Goal: Task Accomplishment & Management: Manage account settings

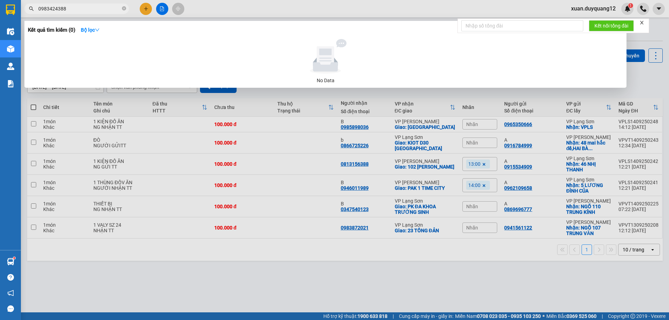
click at [125, 9] on icon "close-circle" at bounding box center [124, 8] width 4 height 4
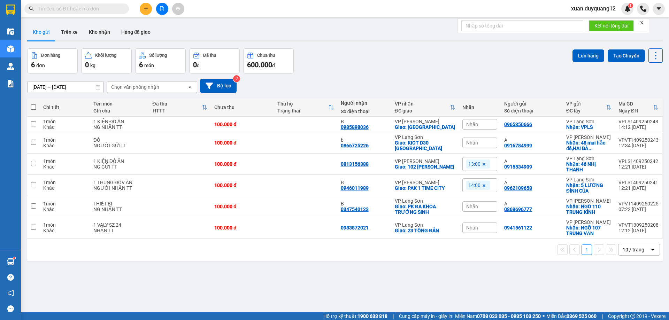
click at [54, 9] on input "text" at bounding box center [79, 9] width 82 height 8
paste input "0356661225"
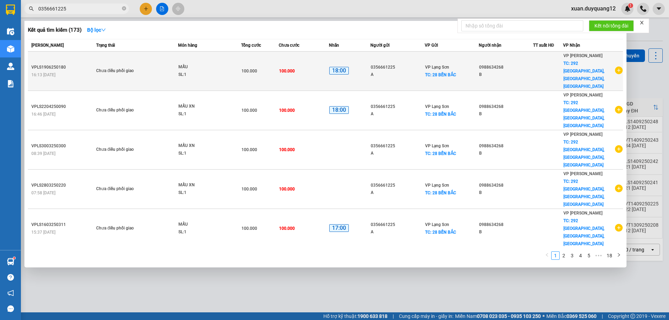
type input "0356661225"
click at [615, 67] on icon "plus-circle" at bounding box center [619, 71] width 8 height 8
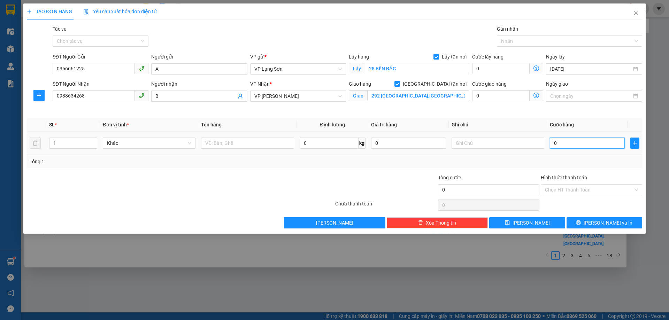
drag, startPoint x: 577, startPoint y: 142, endPoint x: 574, endPoint y: 139, distance: 4.0
click at [577, 142] on input "0" at bounding box center [587, 143] width 75 height 11
type input "1"
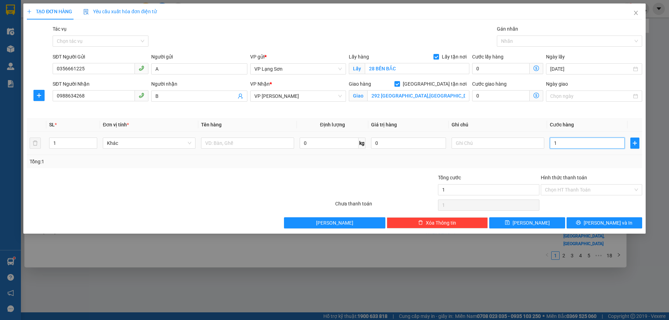
type input "10"
type input "100"
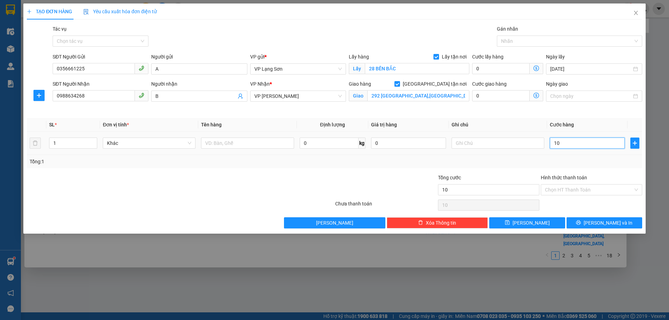
type input "100"
type input "100.000"
click at [508, 145] on input "text" at bounding box center [498, 143] width 93 height 11
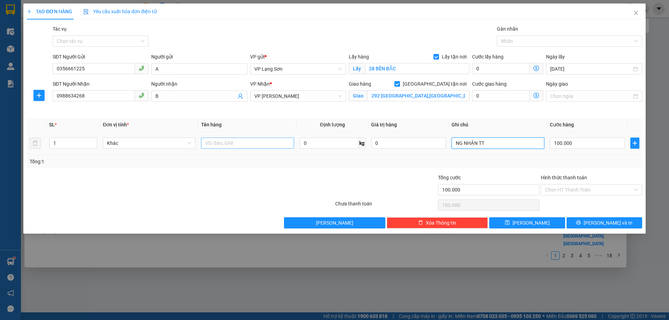
type input "NG NHẬN TT"
click at [245, 142] on input "text" at bounding box center [247, 143] width 93 height 11
type input "MẪU"
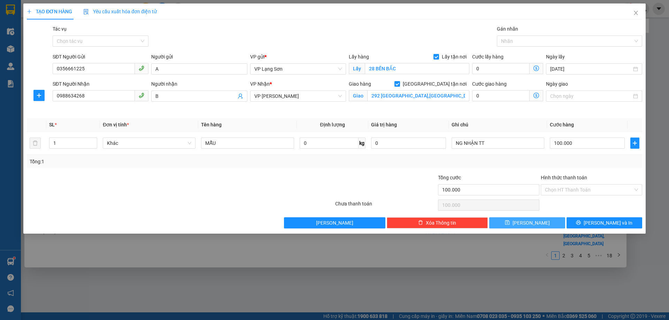
click at [535, 222] on span "[PERSON_NAME]" at bounding box center [531, 223] width 37 height 8
checkbox input "false"
type input "0"
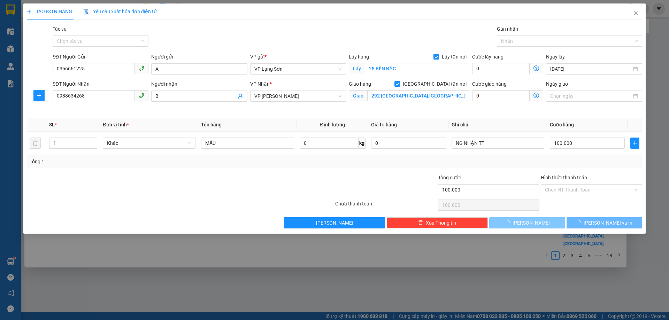
type input "0"
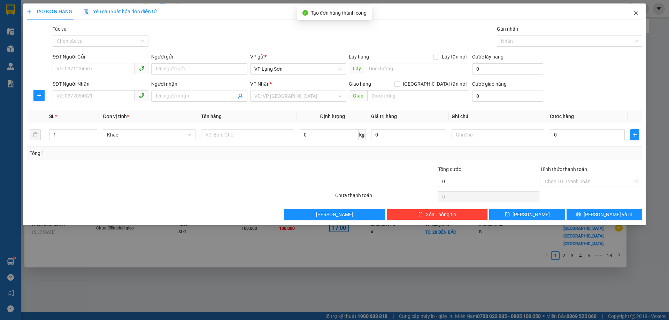
click at [634, 15] on icon "close" at bounding box center [636, 13] width 6 height 6
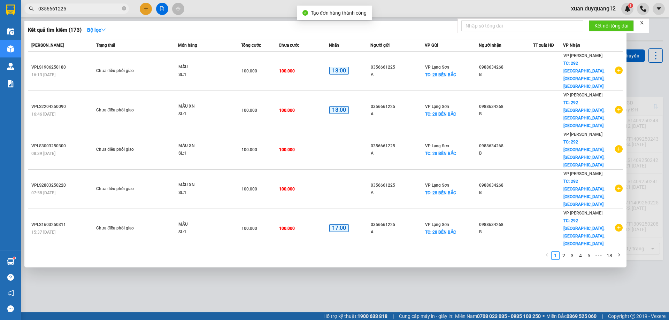
click at [654, 82] on div at bounding box center [334, 160] width 669 height 320
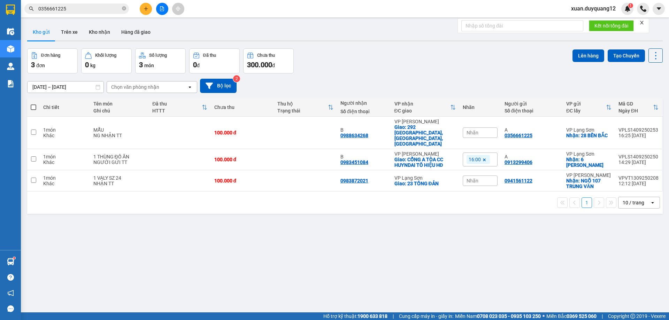
click at [470, 130] on span "Nhãn" at bounding box center [473, 133] width 12 height 6
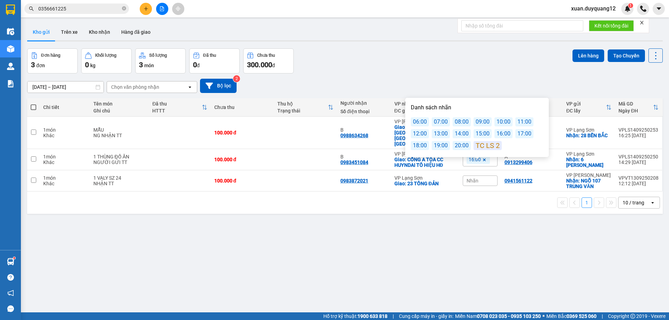
click at [420, 147] on div "18:00" at bounding box center [420, 145] width 18 height 9
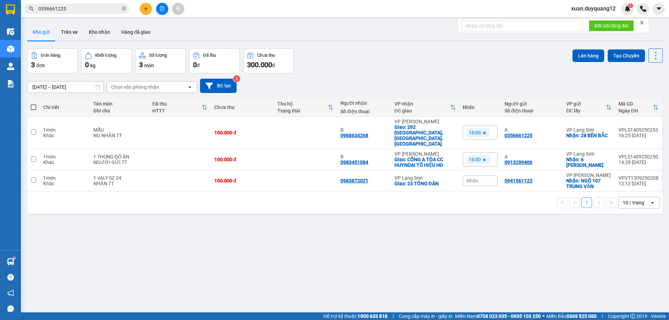
drag, startPoint x: 558, startPoint y: 259, endPoint x: 542, endPoint y: 252, distance: 17.2
click at [555, 259] on div "ver 1.8.143 Kho gửi Trên xe Kho nhận Hàng đã giao Đơn hàng 3 đơn Khối lượng 0 k…" at bounding box center [344, 181] width 641 height 320
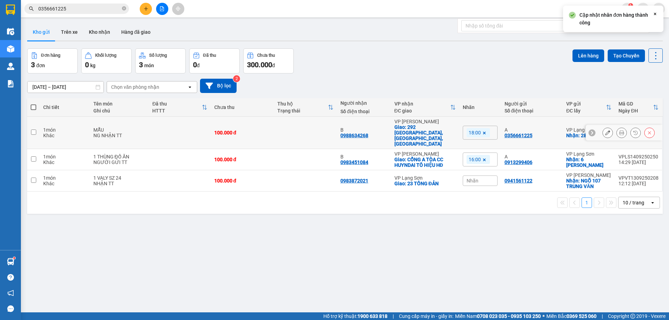
click at [590, 130] on icon at bounding box center [592, 132] width 5 height 5
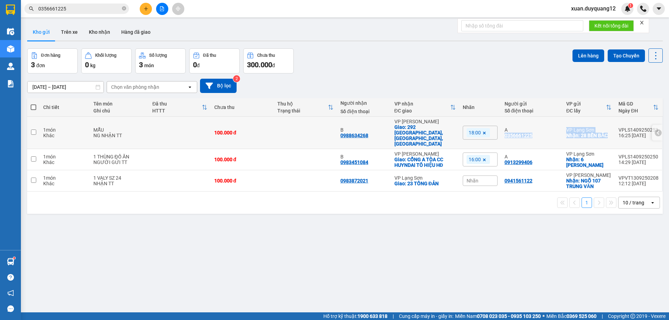
drag, startPoint x: 501, startPoint y: 131, endPoint x: 588, endPoint y: 132, distance: 86.8
click at [608, 133] on tr "1 món Khác MẪU NG NHẬN TT 100.000 đ B 0988634268 VP [GEOGRAPHIC_DATA]: [GEOGRAP…" at bounding box center [345, 133] width 636 height 32
checkbox input "true"
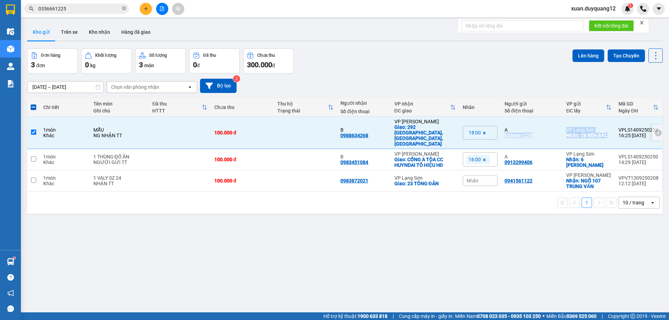
copy tr "0356661225 VP [GEOGRAPHIC_DATA]: 28 [GEOGRAPHIC_DATA]"
click at [147, 8] on icon "plus" at bounding box center [146, 8] width 5 height 5
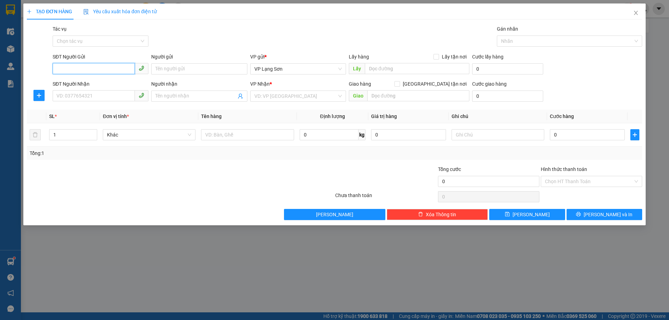
drag, startPoint x: 89, startPoint y: 68, endPoint x: 97, endPoint y: 64, distance: 8.9
click at [90, 68] on input "SĐT Người Gửi" at bounding box center [94, 68] width 82 height 11
type input "0886521999"
click at [438, 56] on input "Lấy tận nơi" at bounding box center [436, 56] width 5 height 5
checkbox input "true"
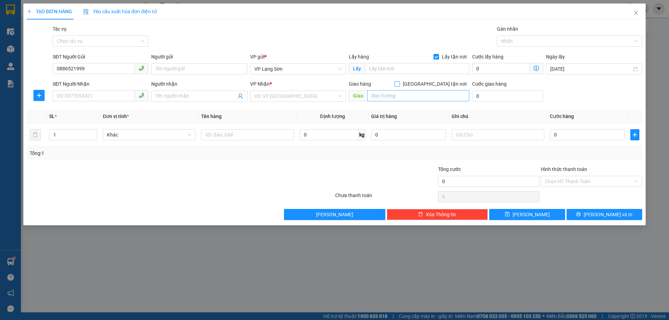
drag, startPoint x: 434, startPoint y: 85, endPoint x: 415, endPoint y: 93, distance: 20.5
click at [399, 85] on input "[GEOGRAPHIC_DATA] tận nơi" at bounding box center [397, 83] width 5 height 5
checkbox input "true"
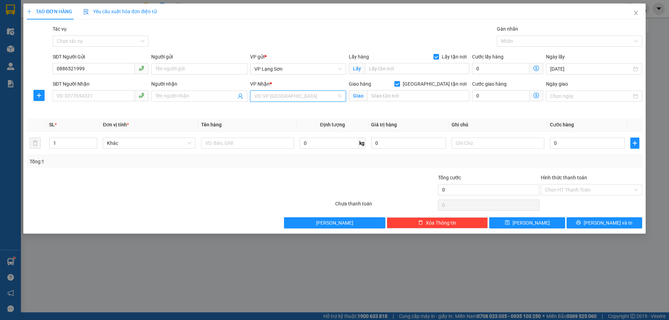
drag, startPoint x: 299, startPoint y: 100, endPoint x: 288, endPoint y: 107, distance: 13.3
click at [297, 101] on input "search" at bounding box center [295, 96] width 83 height 10
click at [282, 109] on div "VP [PERSON_NAME]" at bounding box center [297, 110] width 87 height 8
click at [397, 70] on input "text" at bounding box center [417, 68] width 105 height 11
type input "VPLS"
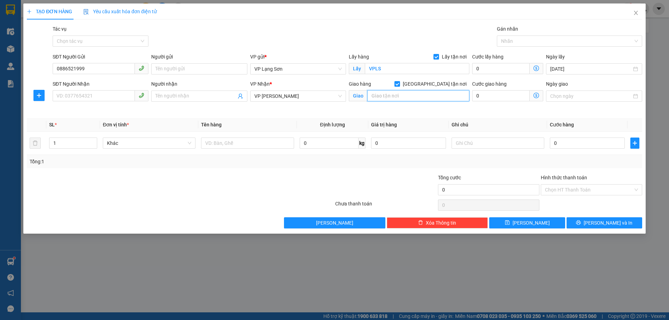
click at [395, 96] on input "text" at bounding box center [418, 95] width 102 height 11
type input "20 NGÁCH 54 NGÕ 76 AN DƯƠNG"
click at [84, 97] on input "SĐT Người Nhận" at bounding box center [94, 95] width 82 height 11
click at [59, 69] on input "0886521999" at bounding box center [94, 68] width 82 height 11
click at [63, 95] on input "SĐT Người Nhận" at bounding box center [94, 95] width 82 height 11
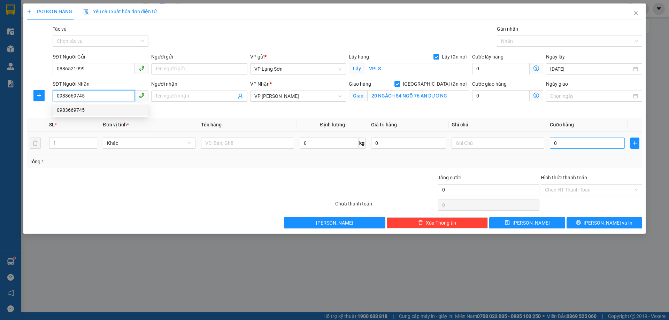
type input "0983669745"
click at [586, 144] on input "0" at bounding box center [587, 143] width 75 height 11
type input "1"
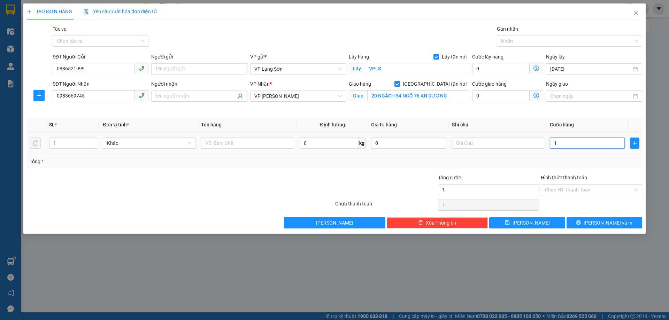
type input "10"
type input "100"
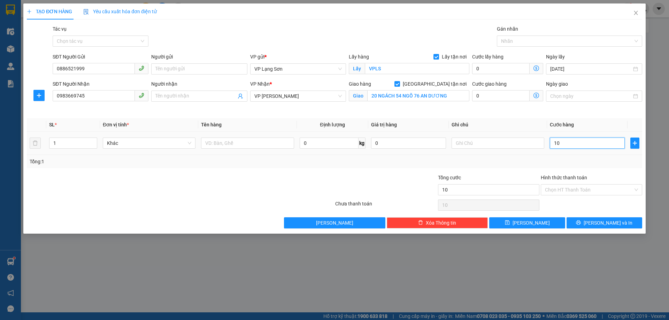
type input "100"
type input "100.000"
click at [475, 143] on input "text" at bounding box center [498, 143] width 93 height 11
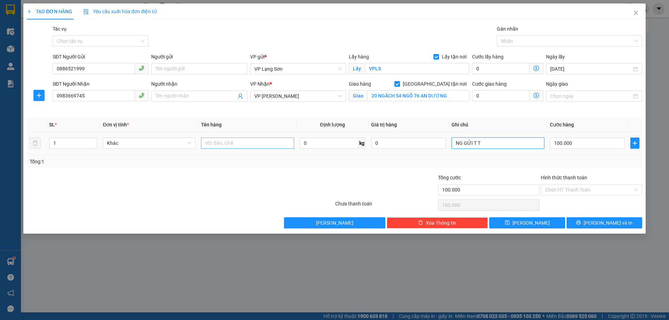
type input "NG GỬI T T"
click at [231, 146] on input "text" at bounding box center [247, 143] width 93 height 11
type input "1 KIỆN"
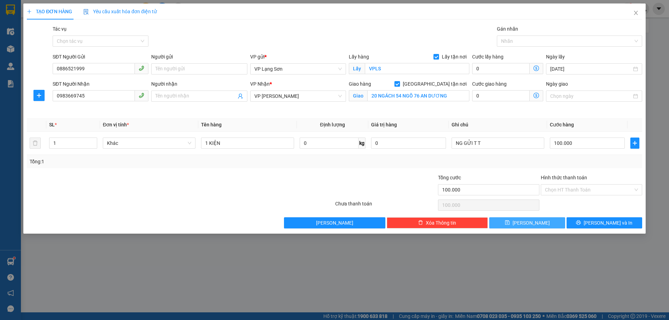
click at [509, 223] on button "[PERSON_NAME]" at bounding box center [527, 223] width 76 height 11
checkbox input "false"
type input "0"
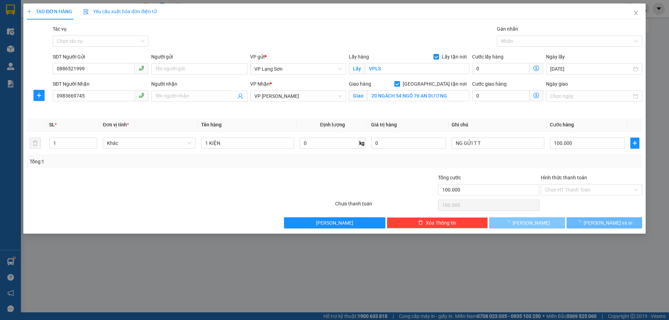
type input "0"
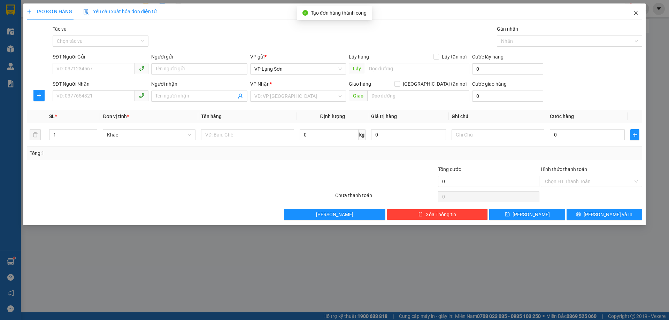
click at [637, 13] on icon "close" at bounding box center [636, 13] width 6 height 6
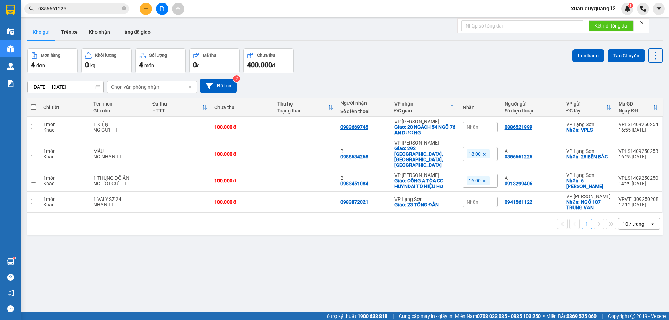
click at [470, 125] on span "Nhãn" at bounding box center [473, 127] width 12 height 6
click at [511, 266] on div "ver 1.8.143 Kho gửi Trên xe Kho nhận Hàng đã giao Đơn hàng 4 đơn Khối lượng 0 k…" at bounding box center [344, 181] width 641 height 320
click at [472, 123] on div "Nhãn" at bounding box center [480, 127] width 35 height 10
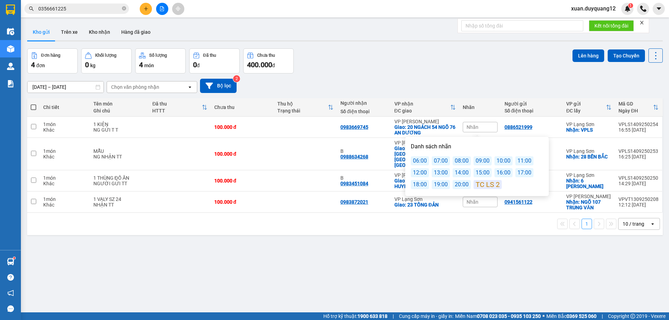
drag, startPoint x: 425, startPoint y: 187, endPoint x: 496, endPoint y: 214, distance: 75.8
click at [425, 187] on div "18:00" at bounding box center [420, 184] width 18 height 9
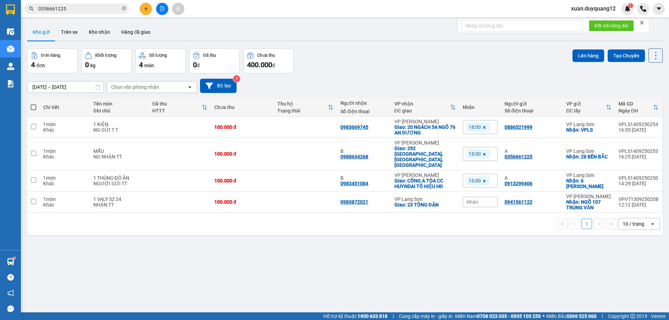
click at [491, 236] on div "ver 1.8.143 Kho gửi Trên xe Kho nhận Hàng đã giao Đơn hàng 4 đơn Khối lượng 0 k…" at bounding box center [344, 181] width 641 height 320
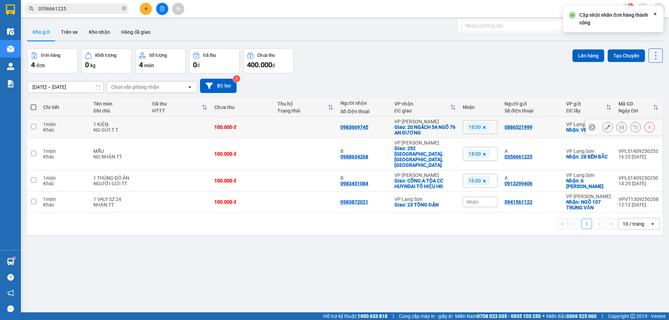
click at [605, 125] on icon at bounding box center [607, 127] width 5 height 5
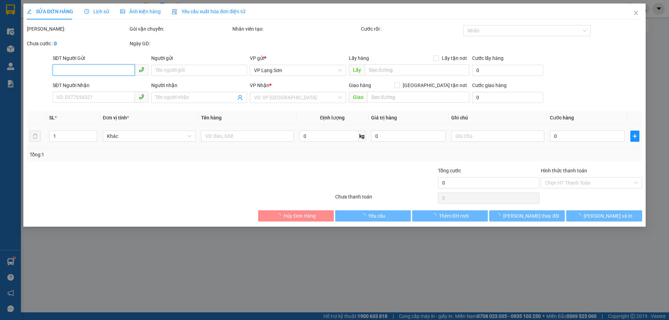
type input "0886521999"
checkbox input "true"
type input "VPLS"
type input "0983669745"
checkbox input "true"
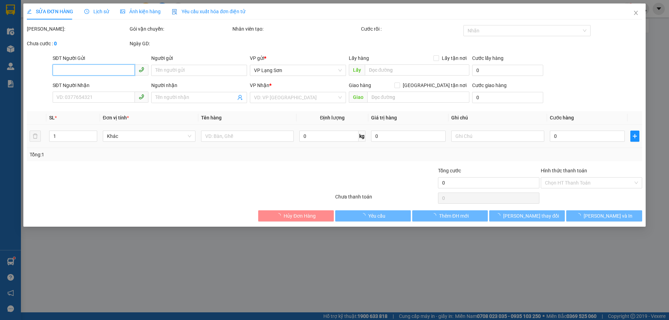
type input "20 NGÁCH 54 NGÕ 76 AN DƯƠNG"
type input "100.000"
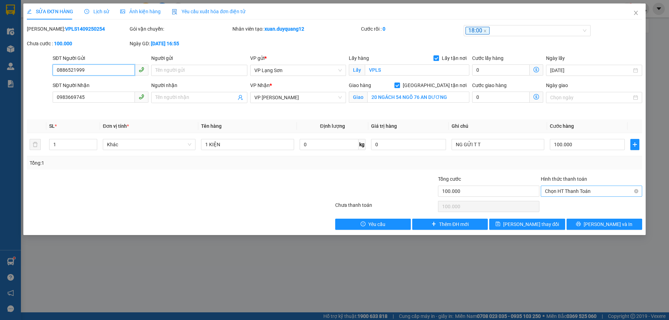
click at [569, 189] on span "Chọn HT Thanh Toán" at bounding box center [591, 191] width 93 height 10
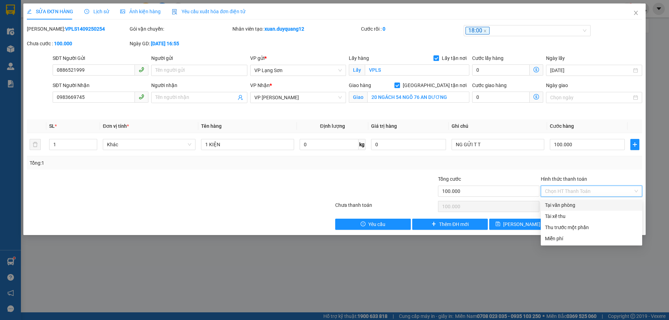
drag, startPoint x: 567, startPoint y: 206, endPoint x: 514, endPoint y: 169, distance: 64.6
click at [567, 206] on div "Tại văn phòng" at bounding box center [591, 205] width 93 height 8
type input "0"
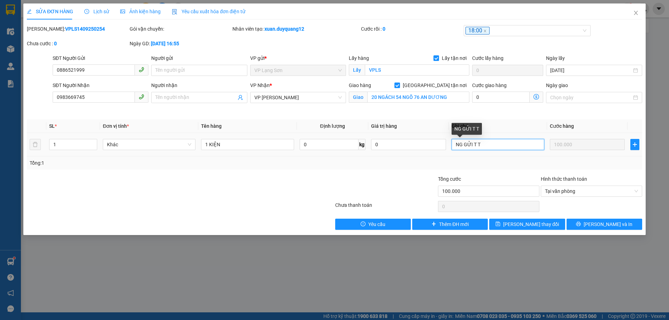
click at [498, 145] on input "NG GỬI T T" at bounding box center [498, 144] width 93 height 11
type input "NG GỬI T T CK STK CTY 16H59/14/9"
click at [391, 174] on div "Total Paid Fee 0 Total UnPaid Fee 100.000 Cash Collection Total Fee Mã ĐH: VPLS…" at bounding box center [335, 127] width 616 height 205
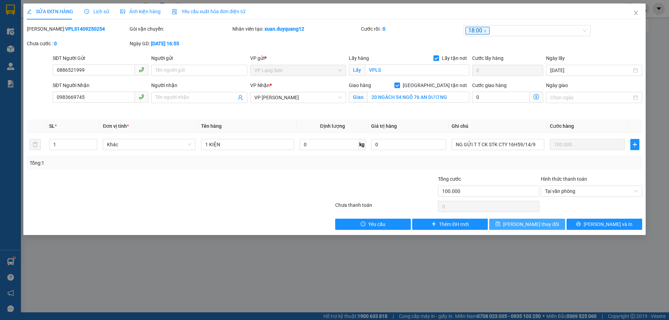
click at [520, 224] on span "[PERSON_NAME] thay đổi" at bounding box center [531, 225] width 56 height 8
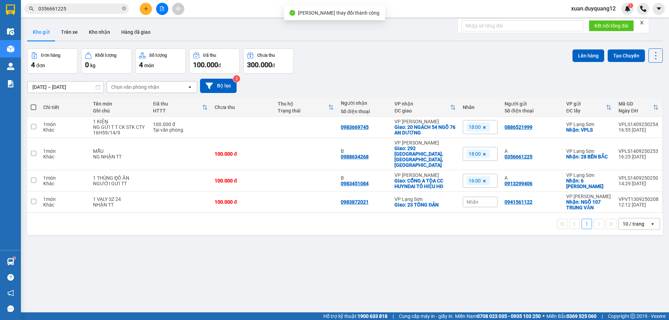
click at [581, 9] on span "xuan.duyquang12" at bounding box center [594, 8] width 56 height 9
click at [148, 9] on icon "plus" at bounding box center [146, 8] width 5 height 5
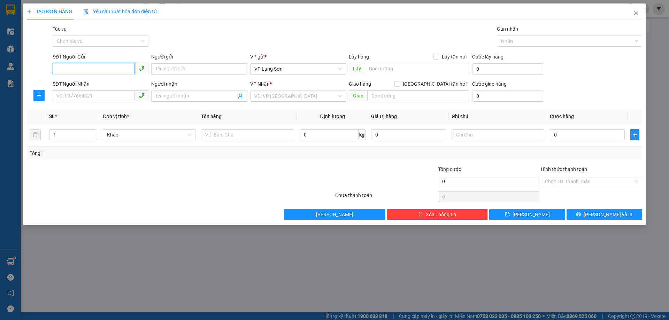
drag, startPoint x: 99, startPoint y: 69, endPoint x: 114, endPoint y: 61, distance: 17.3
click at [99, 70] on input "SĐT Người Gửi" at bounding box center [94, 68] width 82 height 11
type input "0975705803"
click at [75, 99] on input "SĐT Người Nhận" at bounding box center [94, 95] width 82 height 11
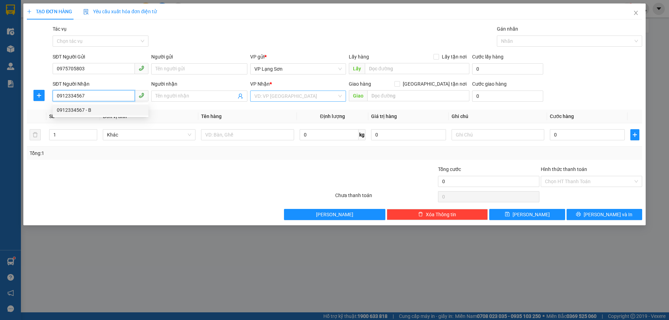
type input "0912334567"
click at [263, 96] on input "search" at bounding box center [295, 96] width 83 height 10
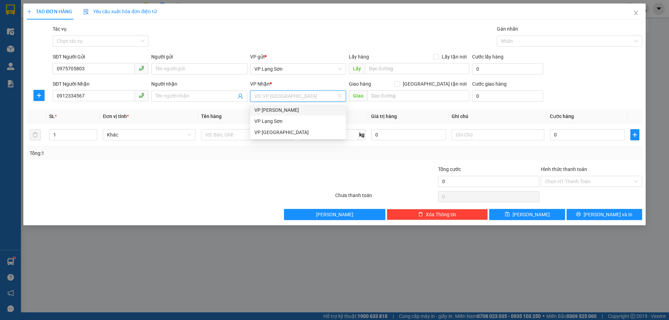
click at [275, 108] on div "VP [PERSON_NAME]" at bounding box center [297, 110] width 87 height 8
click at [399, 85] on input "[GEOGRAPHIC_DATA] tận nơi" at bounding box center [397, 83] width 5 height 5
checkbox input "true"
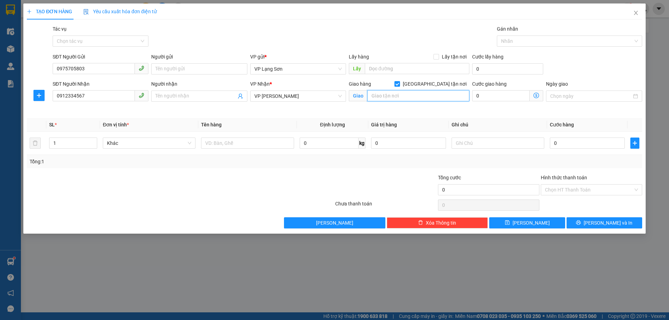
click at [403, 97] on input "text" at bounding box center [418, 95] width 102 height 11
click at [436, 56] on input "Lấy tận nơi" at bounding box center [436, 56] width 5 height 5
checkbox input "true"
click at [378, 69] on input "text" at bounding box center [417, 68] width 105 height 11
type input "VPLS"
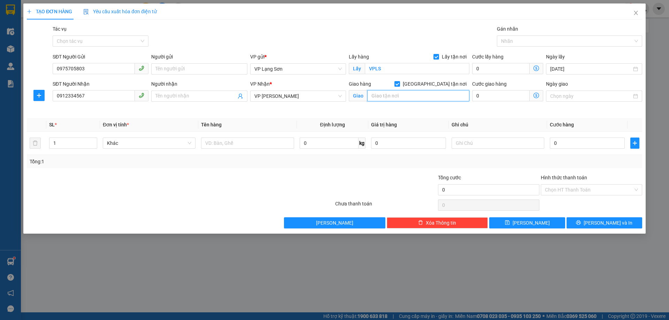
click at [406, 97] on input "text" at bounding box center [418, 95] width 102 height 11
type input "LÁNG HẠ"
click at [571, 146] on input "0" at bounding box center [587, 143] width 75 height 11
type input "1"
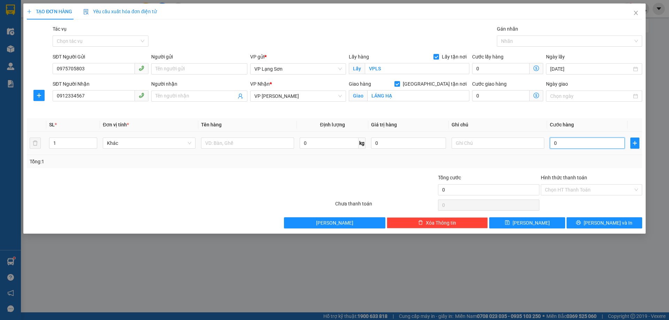
type input "1"
type input "10"
type input "100"
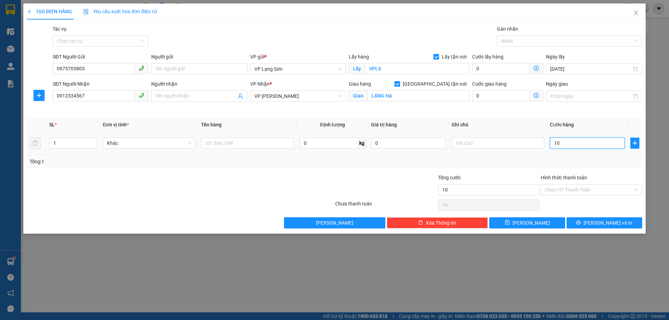
type input "100"
type input "100.000"
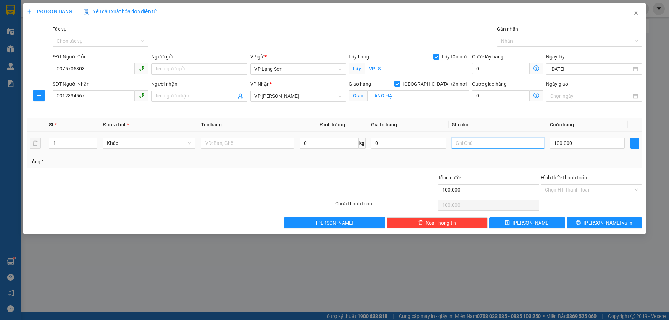
click at [491, 142] on input "text" at bounding box center [498, 143] width 93 height 11
type input "NG GỬI TT"
click at [247, 145] on input "text" at bounding box center [247, 143] width 93 height 11
type input "1 KIỆN"
click at [409, 96] on input "LÁNG HẠ" at bounding box center [418, 95] width 102 height 11
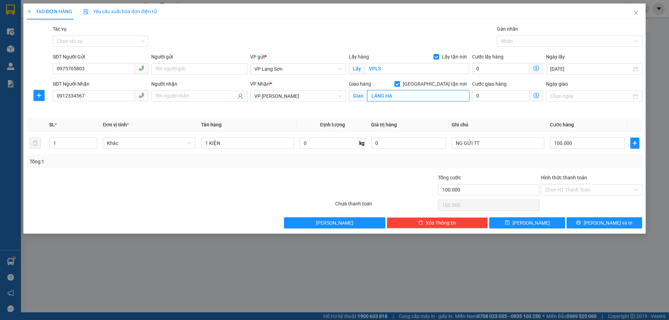
click at [404, 95] on input "LÁNG HẠ" at bounding box center [418, 95] width 102 height 11
click at [411, 99] on input "LÁNG HẠ" at bounding box center [418, 95] width 102 height 11
click at [370, 95] on input "LÁNG HẠ" at bounding box center [418, 95] width 102 height 11
type input "93 LÁNG HẠ"
click at [517, 222] on button "[PERSON_NAME]" at bounding box center [527, 223] width 76 height 11
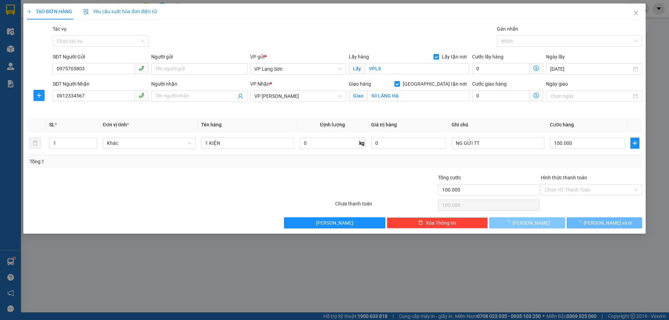
checkbox input "false"
type input "0"
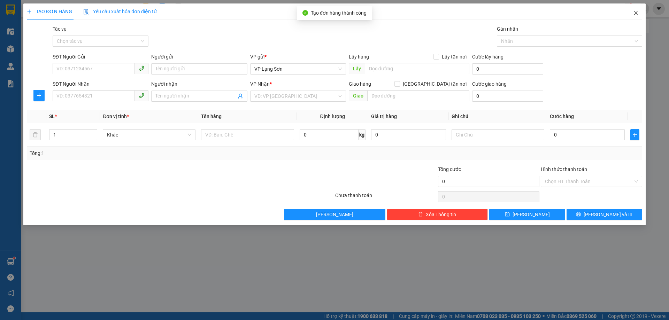
click at [635, 13] on icon "close" at bounding box center [636, 13] width 6 height 6
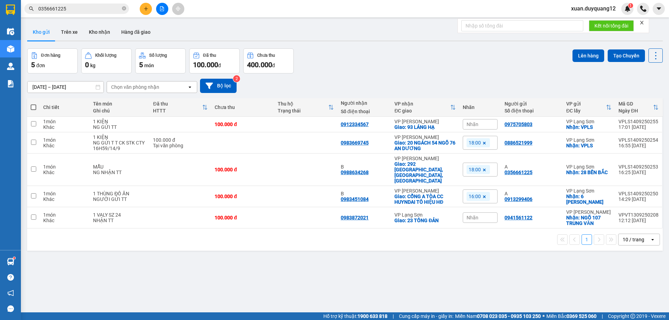
click at [502, 277] on div "ver 1.8.143 Kho gửi Trên xe Kho nhận Hàng đã giao Đơn hàng 5 đơn Khối lượng 0 k…" at bounding box center [344, 181] width 641 height 320
click at [122, 10] on icon "close-circle" at bounding box center [124, 8] width 4 height 4
click at [475, 123] on span "Nhãn" at bounding box center [473, 125] width 12 height 6
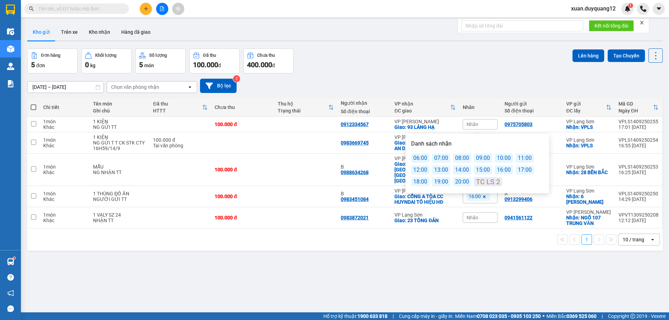
drag, startPoint x: 420, startPoint y: 183, endPoint x: 430, endPoint y: 169, distance: 17.4
click at [419, 183] on div "18:00" at bounding box center [420, 181] width 18 height 9
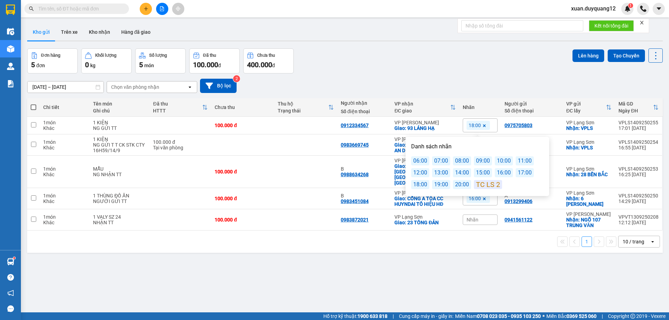
click at [498, 55] on div "Đơn hàng 5 đơn Khối lượng 0 kg Số lượng 5 món Đã thu 100.000 đ Chưa thu 400.000…" at bounding box center [345, 60] width 636 height 25
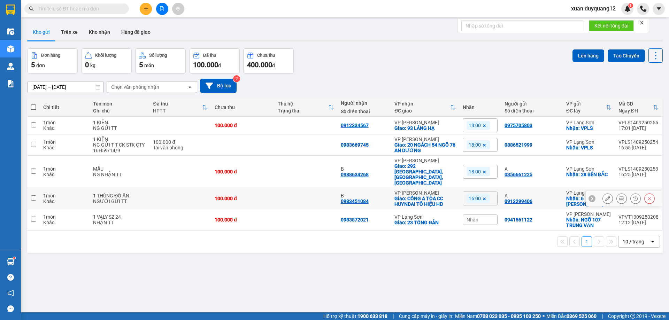
click at [33, 196] on input "checkbox" at bounding box center [33, 198] width 5 height 5
checkbox input "true"
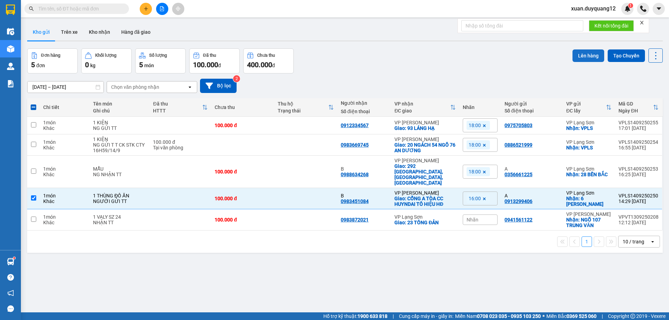
click at [584, 52] on button "Lên hàng" at bounding box center [589, 55] width 32 height 13
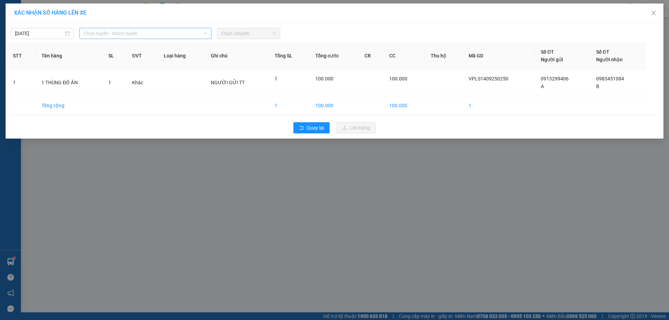
click at [127, 35] on span "Chọn tuyến - nhóm tuyến" at bounding box center [146, 33] width 124 height 10
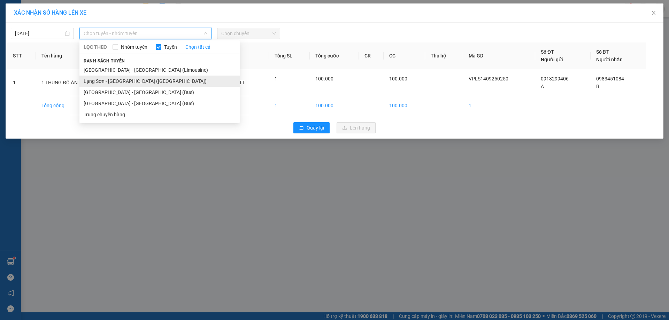
click at [128, 81] on li "Lạng Sơn - [GEOGRAPHIC_DATA] ([GEOGRAPHIC_DATA])" at bounding box center [159, 81] width 160 height 11
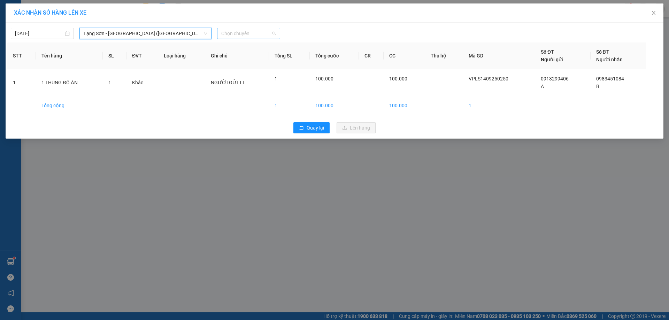
click at [245, 36] on span "Chọn chuyến" at bounding box center [248, 33] width 55 height 10
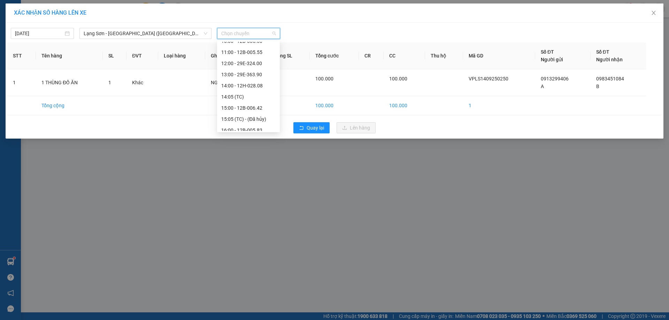
scroll to position [87, 0]
drag, startPoint x: 260, startPoint y: 130, endPoint x: 318, endPoint y: 134, distance: 58.4
click at [260, 129] on div "16:00 - 12B-005.83" at bounding box center [248, 127] width 54 height 8
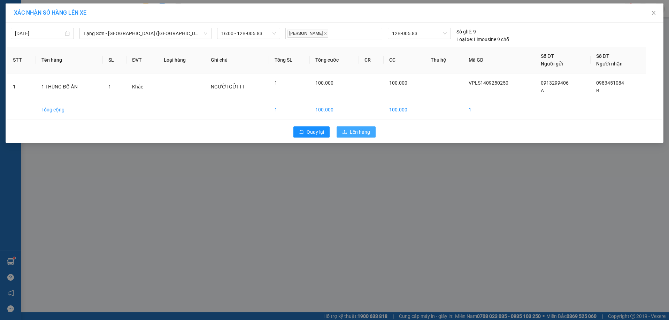
click at [358, 131] on span "Lên hàng" at bounding box center [360, 132] width 20 height 8
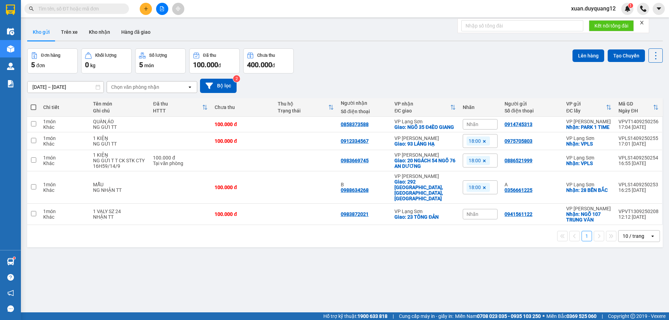
click at [593, 8] on span "xuan.duyquang12" at bounding box center [594, 8] width 56 height 9
click at [585, 20] on span "Đăng xuất" at bounding box center [596, 22] width 41 height 8
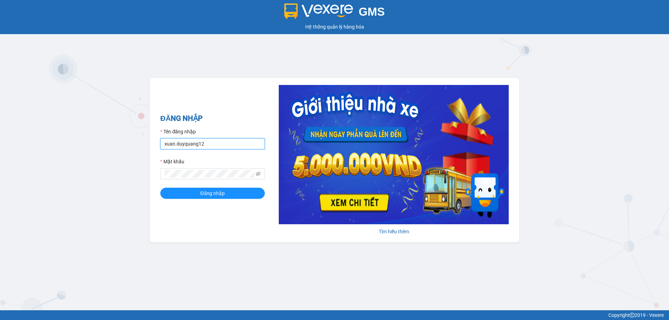
click at [250, 142] on input "xuan.duyquang12" at bounding box center [212, 143] width 105 height 11
type input "vuhoa.duyquang12"
click at [219, 196] on span "Đăng nhập" at bounding box center [212, 194] width 24 height 8
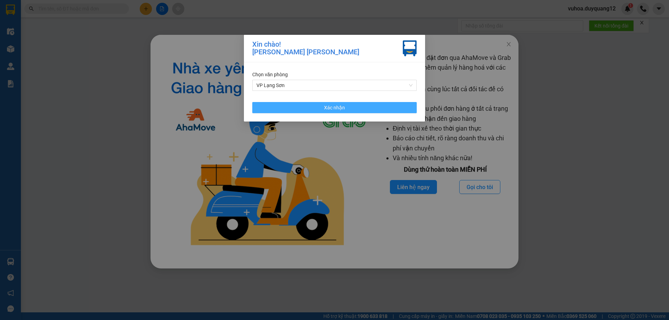
click at [331, 108] on span "Xác nhận" at bounding box center [334, 108] width 21 height 8
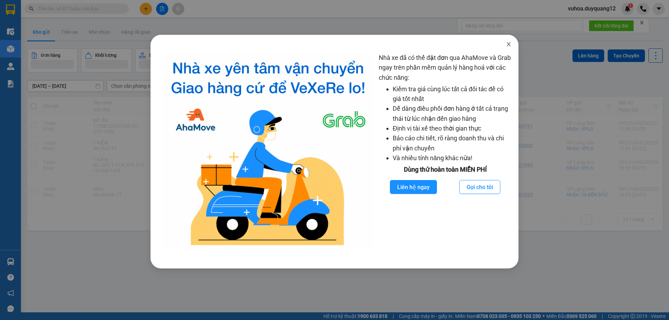
click at [507, 46] on icon "close" at bounding box center [509, 44] width 6 height 6
